Goal: Task Accomplishment & Management: Manage account settings

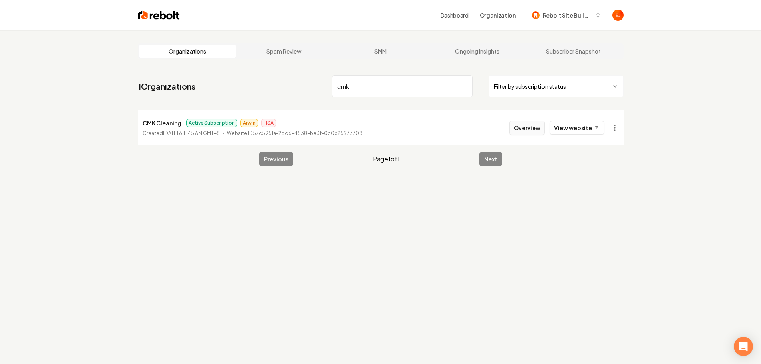
type input "cmk"
click at [533, 126] on button "Overview" at bounding box center [527, 126] width 36 height 14
click at [527, 125] on button "Overview" at bounding box center [527, 126] width 36 height 14
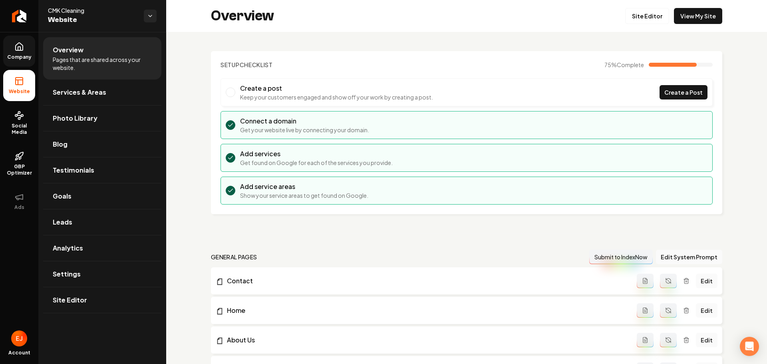
click at [26, 50] on link "Company" at bounding box center [19, 51] width 32 height 31
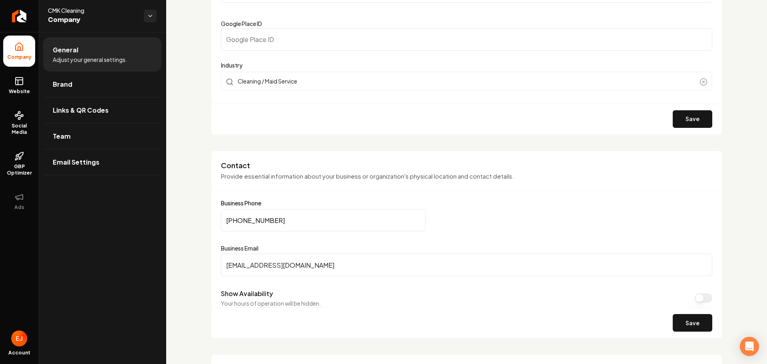
scroll to position [280, 0]
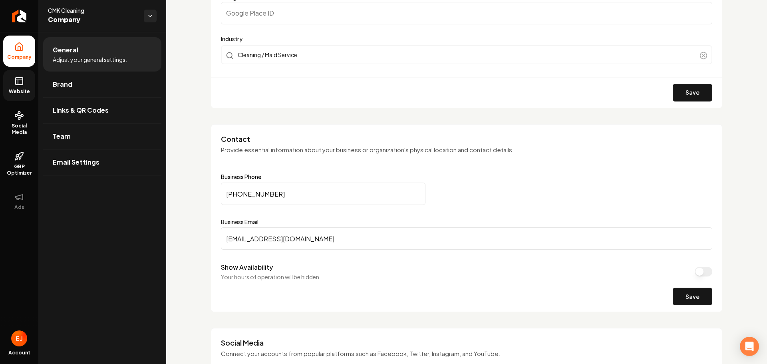
click at [20, 85] on rect at bounding box center [19, 81] width 7 height 7
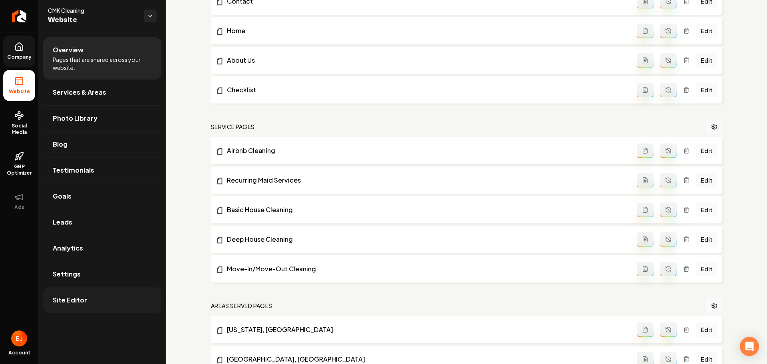
click at [62, 307] on link "Site Editor" at bounding box center [102, 300] width 118 height 26
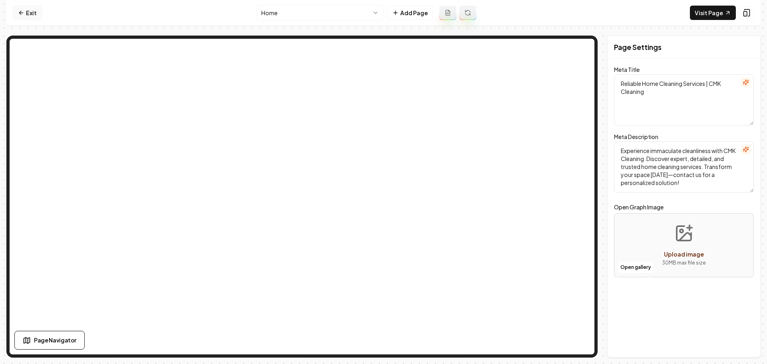
click at [31, 13] on link "Exit" at bounding box center [27, 13] width 29 height 14
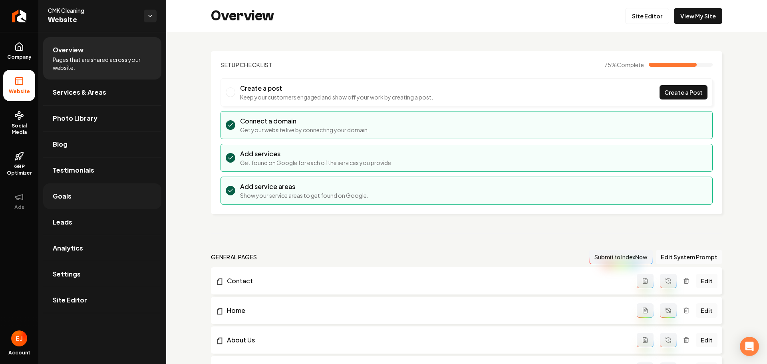
click at [86, 196] on link "Goals" at bounding box center [102, 196] width 118 height 26
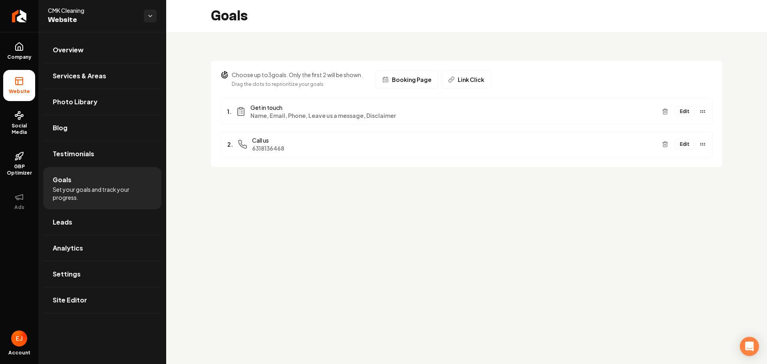
click at [271, 150] on span "6318136468" at bounding box center [454, 148] width 404 height 8
click at [683, 144] on button "Edit" at bounding box center [685, 144] width 20 height 10
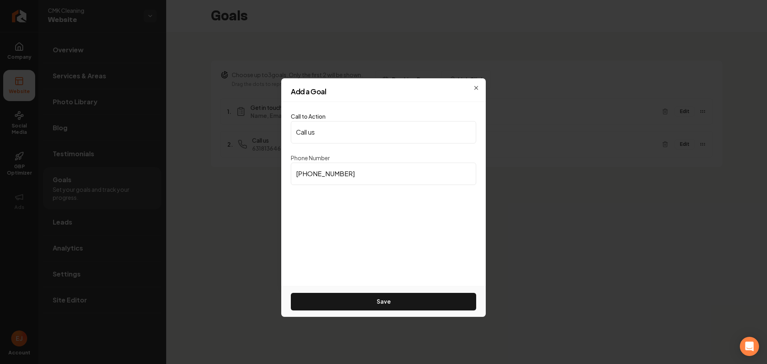
click at [318, 175] on input "[PHONE_NUMBER]" at bounding box center [383, 174] width 185 height 22
drag, startPoint x: 349, startPoint y: 173, endPoint x: 311, endPoint y: 176, distance: 37.7
click at [312, 177] on input "[PHONE_NUMBER]" at bounding box center [383, 174] width 185 height 22
type input "[PHONE_NUMBER]"
click at [371, 304] on button "Save" at bounding box center [383, 302] width 185 height 18
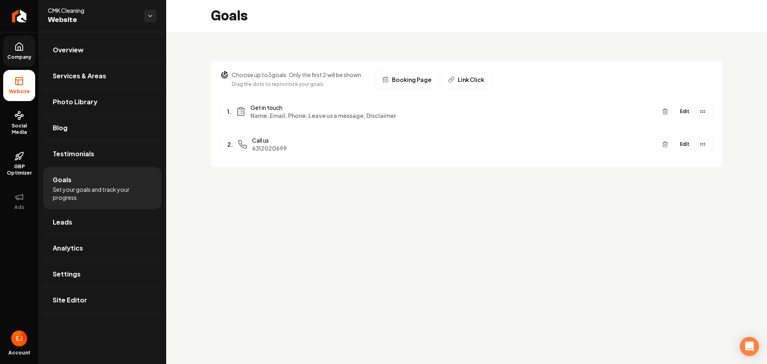
click at [21, 54] on link "Company" at bounding box center [19, 51] width 32 height 31
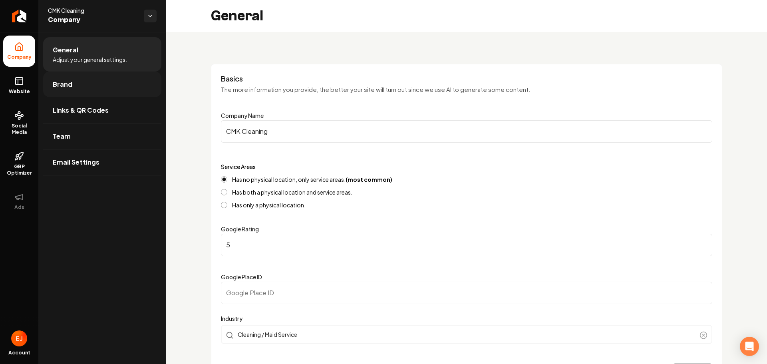
click at [96, 90] on link "Brand" at bounding box center [102, 85] width 118 height 26
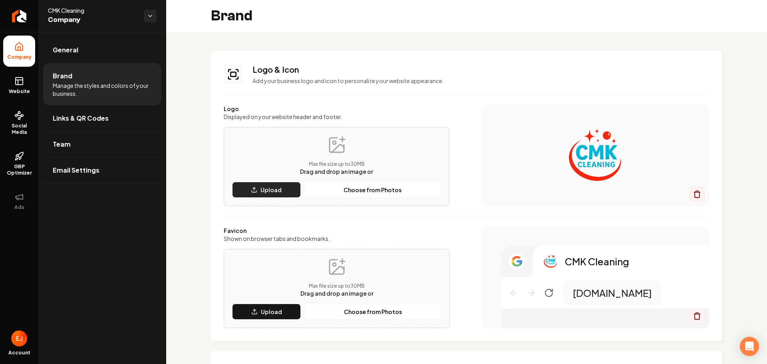
click at [273, 186] on p "Upload" at bounding box center [271, 190] width 21 height 8
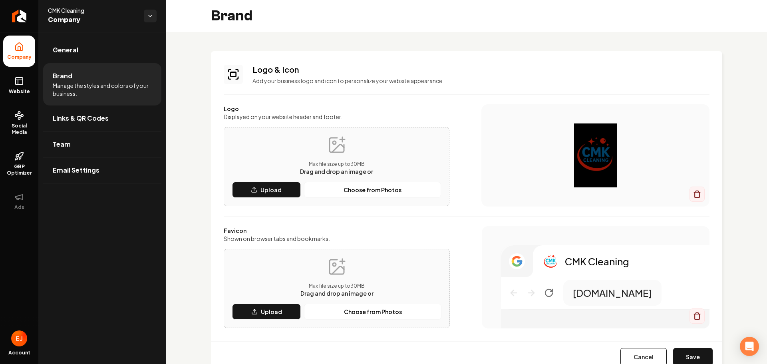
click at [642, 351] on button "Cancel" at bounding box center [644, 357] width 46 height 18
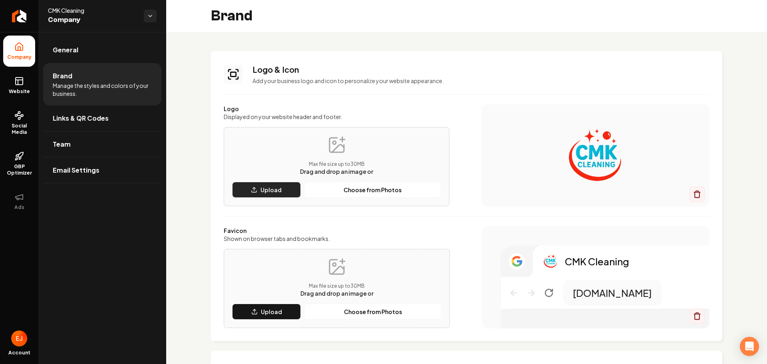
click at [274, 188] on p "Upload" at bounding box center [271, 190] width 21 height 8
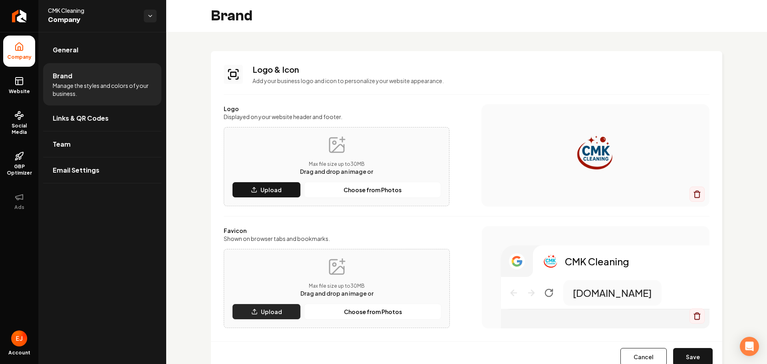
click at [282, 317] on button "Upload" at bounding box center [266, 312] width 69 height 16
click at [651, 362] on button "Cancel" at bounding box center [644, 357] width 46 height 18
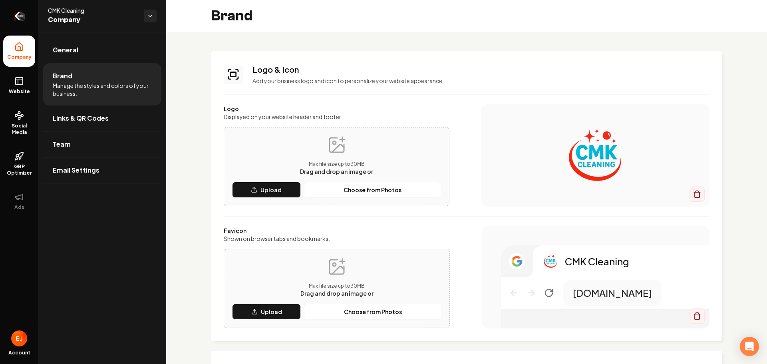
click at [20, 18] on icon "Return to dashboard" at bounding box center [19, 16] width 13 height 13
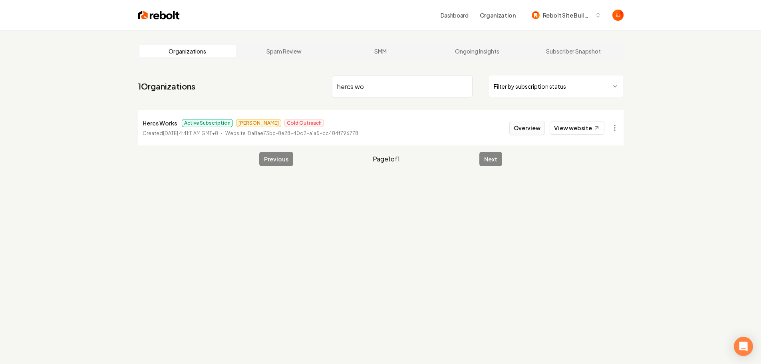
type input "hercs wo"
click at [531, 131] on button "Overview" at bounding box center [527, 128] width 36 height 14
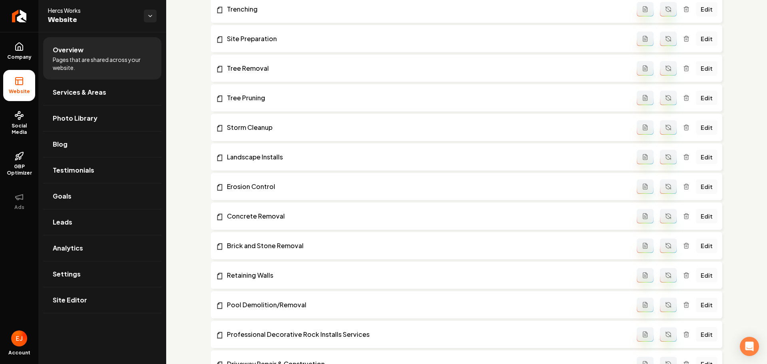
scroll to position [320, 0]
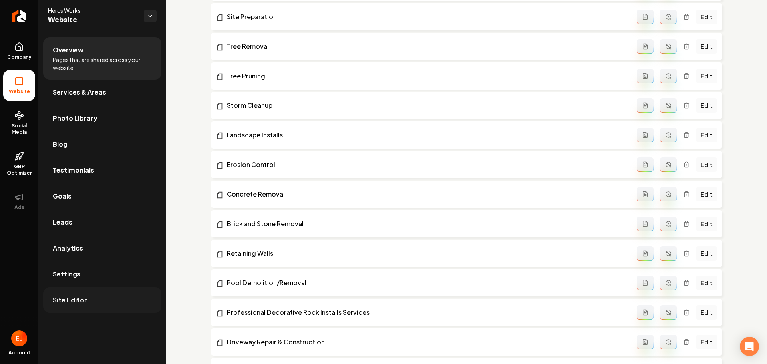
click at [92, 297] on link "Site Editor" at bounding box center [102, 300] width 118 height 26
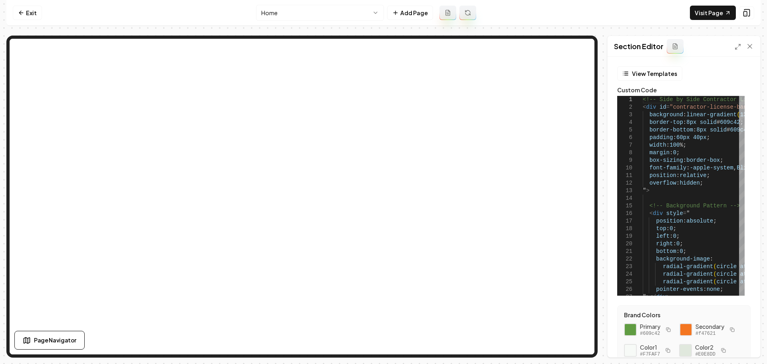
click at [734, 45] on div "Section Editor" at bounding box center [684, 46] width 153 height 21
click at [738, 49] on icon at bounding box center [738, 47] width 6 height 6
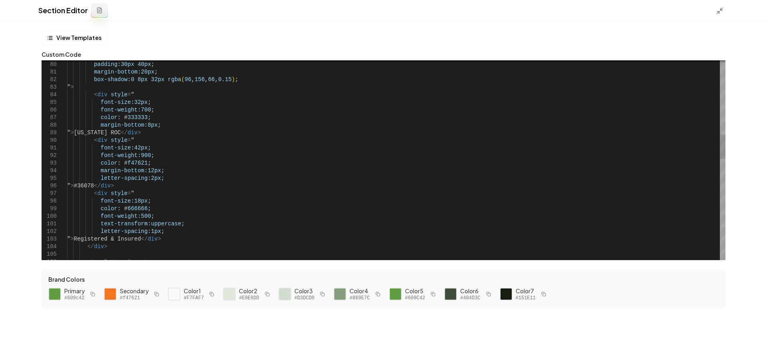
click at [115, 183] on div "border-radius : 16px ; padding : 30px 40px ; margin-bottom : 20px ; box-shadow …" at bounding box center [396, 269] width 659 height 1617
drag, startPoint x: 159, startPoint y: 239, endPoint x: 139, endPoint y: 239, distance: 20.4
click at [139, 239] on div "border-radius : 16px ; padding : 30px 40px ; margin-bottom : 20px ; box-shadow …" at bounding box center [396, 269] width 659 height 1617
click at [127, 242] on div "border-radius : 16px ; padding : 30px 40px ; margin-bottom : 20px ; box-shadow …" at bounding box center [396, 269] width 659 height 1617
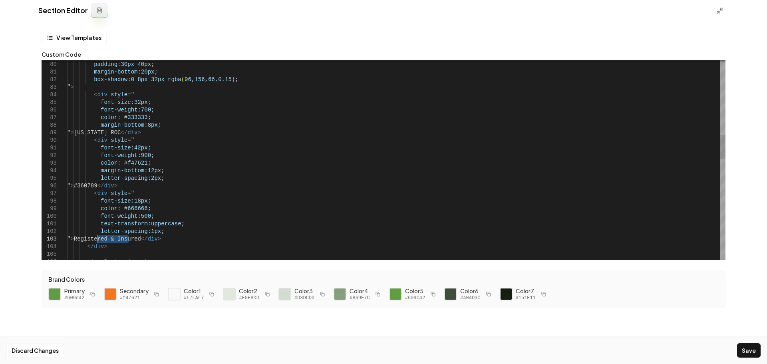
drag, startPoint x: 129, startPoint y: 240, endPoint x: 115, endPoint y: 251, distance: 17.3
click at [98, 241] on div "border-radius : 16px ; padding : 30px 40px ; margin-bottom : 20px ; box-shadow …" at bounding box center [396, 269] width 659 height 1617
type textarea "**********"
click at [744, 344] on button "Save" at bounding box center [749, 350] width 24 height 14
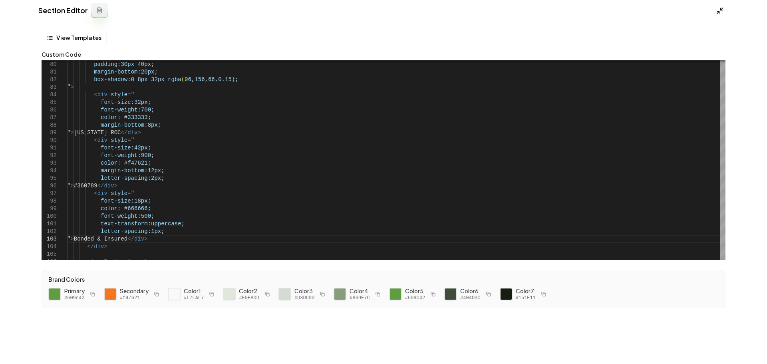
click at [721, 10] on line at bounding box center [722, 9] width 2 height 2
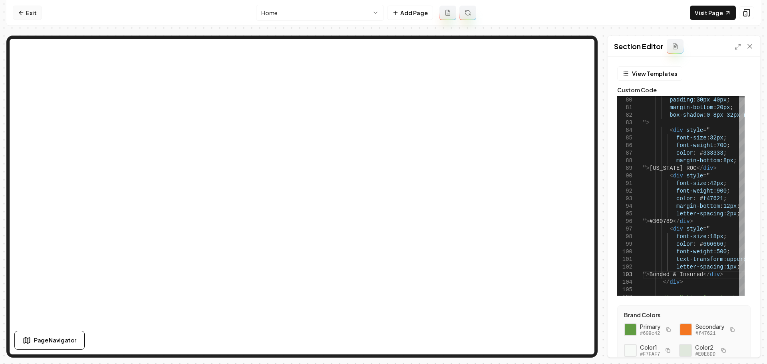
click at [20, 13] on icon at bounding box center [21, 13] width 4 height 0
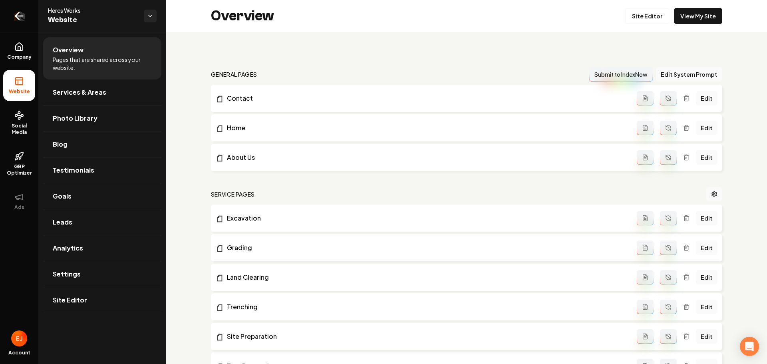
click at [22, 16] on icon "Return to dashboard" at bounding box center [20, 16] width 8 height 0
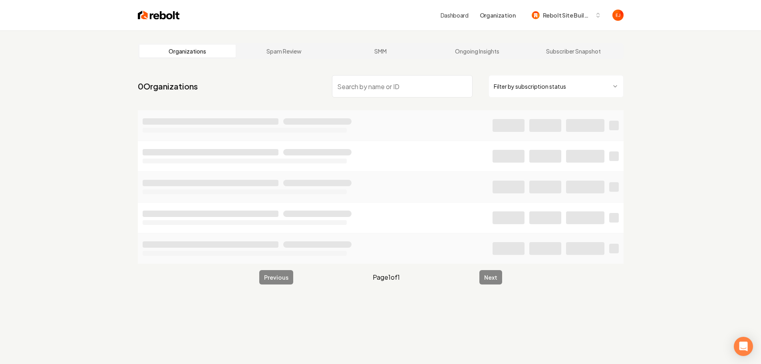
click at [412, 94] on input "search" at bounding box center [402, 86] width 141 height 22
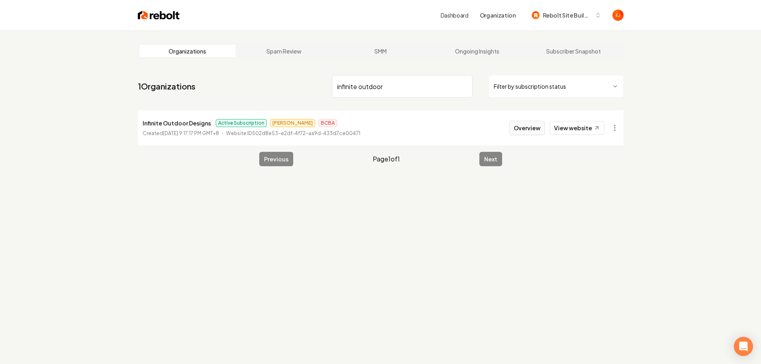
type input "infinite outdoor"
click at [519, 128] on button "Overview" at bounding box center [527, 128] width 36 height 14
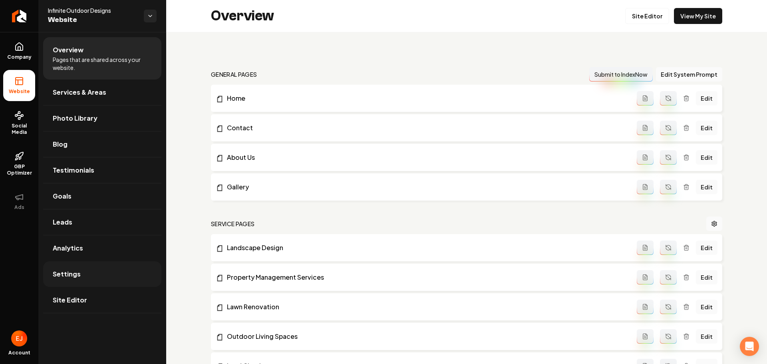
click at [84, 280] on link "Settings" at bounding box center [102, 274] width 118 height 26
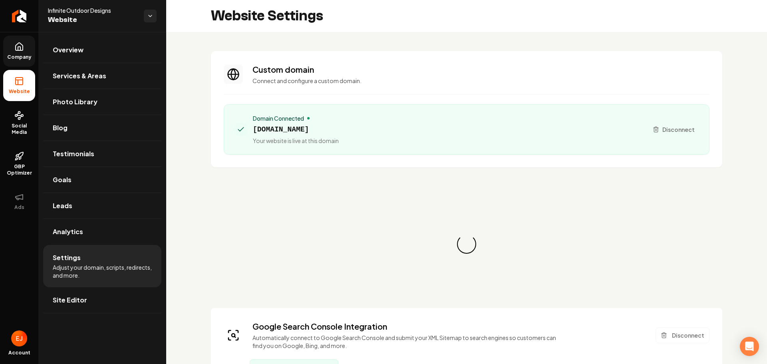
click at [20, 46] on icon at bounding box center [19, 47] width 10 height 10
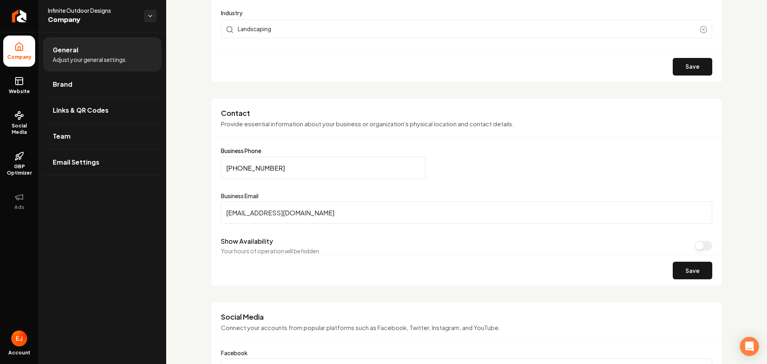
scroll to position [320, 0]
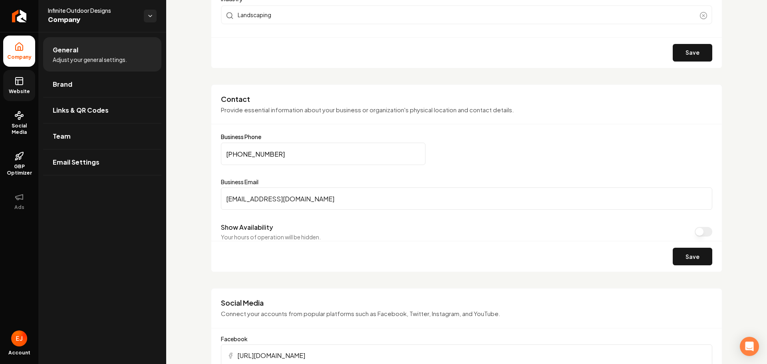
click at [21, 92] on span "Website" at bounding box center [20, 91] width 28 height 6
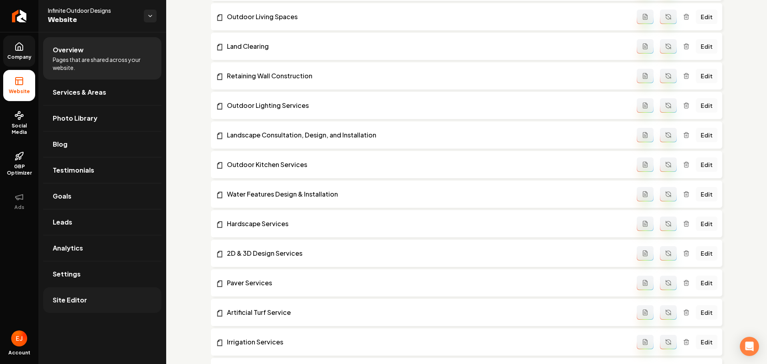
click at [77, 293] on link "Site Editor" at bounding box center [102, 300] width 118 height 26
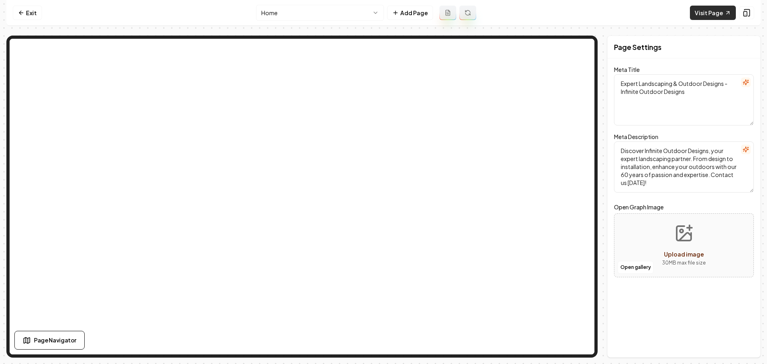
click at [704, 20] on link "Visit Page" at bounding box center [713, 13] width 46 height 14
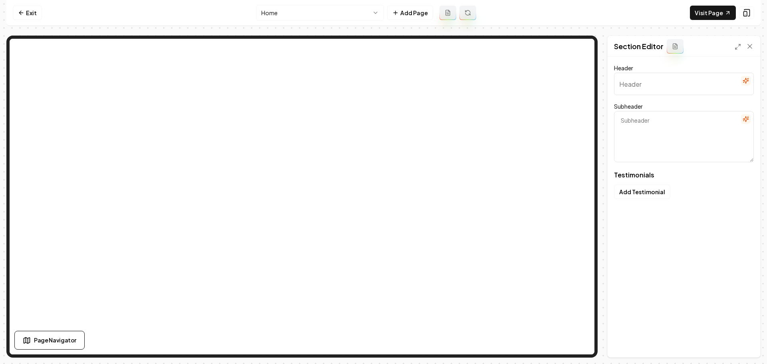
type input "Our clients love us"
type textarea "Here's some of what they had to say"
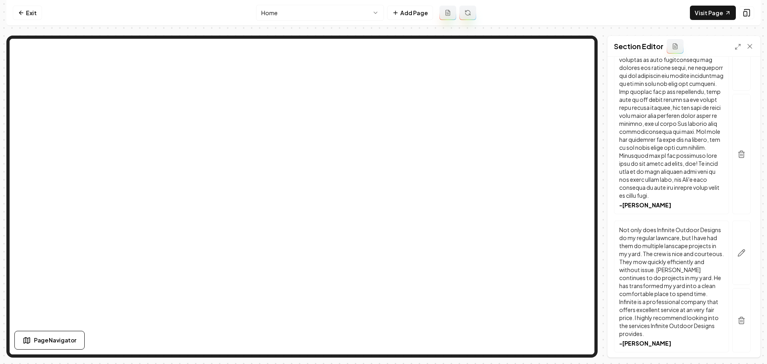
scroll to position [639, 0]
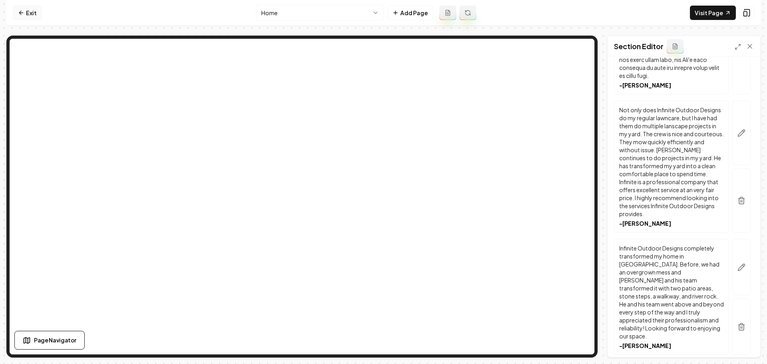
click at [30, 14] on link "Exit" at bounding box center [27, 13] width 29 height 14
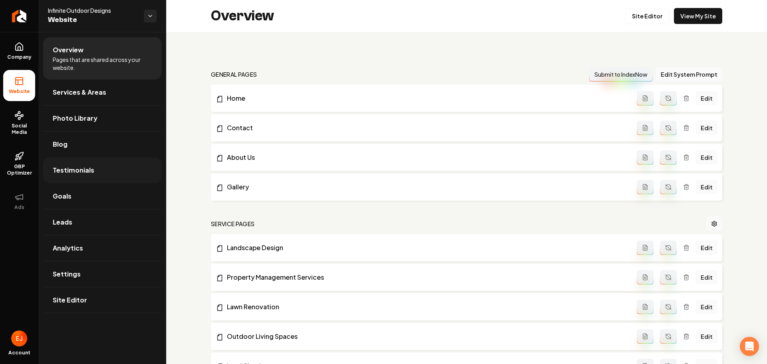
click at [105, 164] on link "Testimonials" at bounding box center [102, 170] width 118 height 26
